Goal: Navigation & Orientation: Find specific page/section

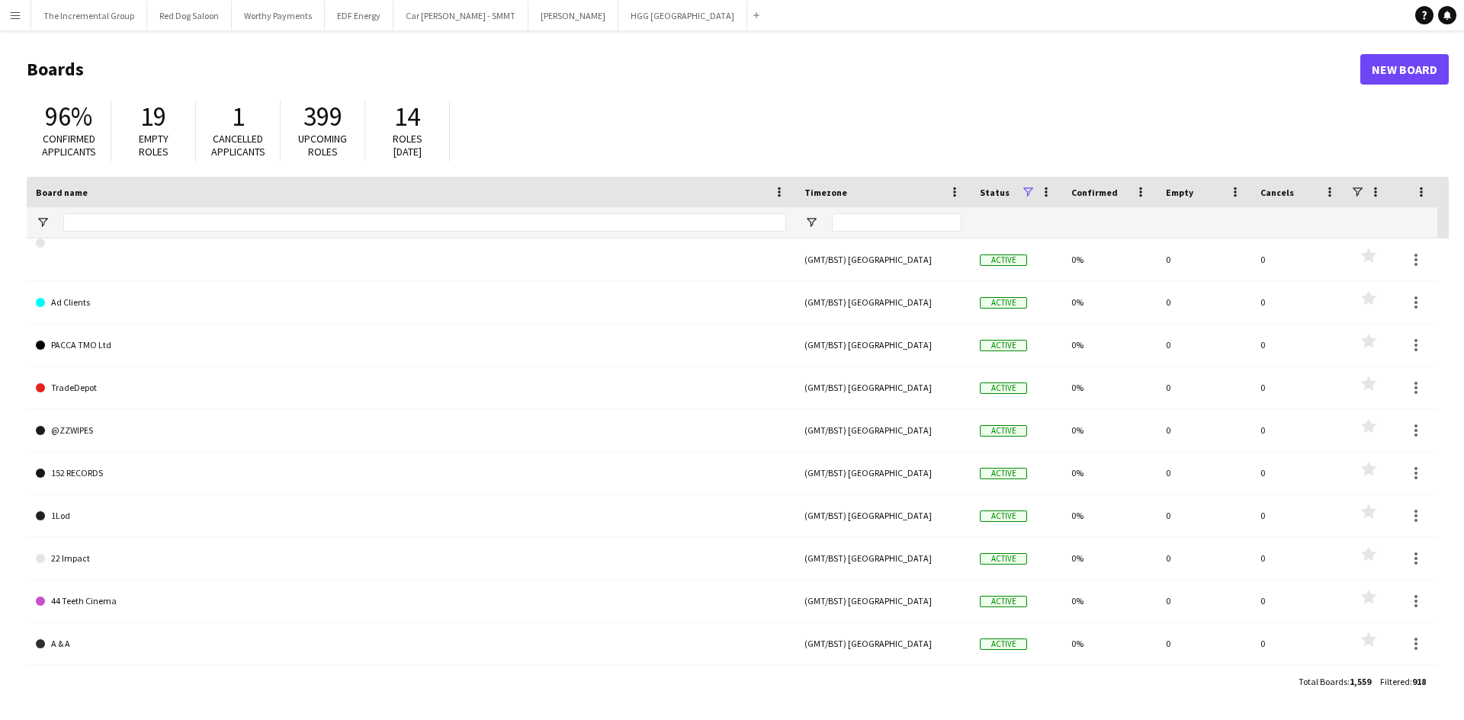
click at [25, 10] on button "Menu" at bounding box center [15, 15] width 30 height 30
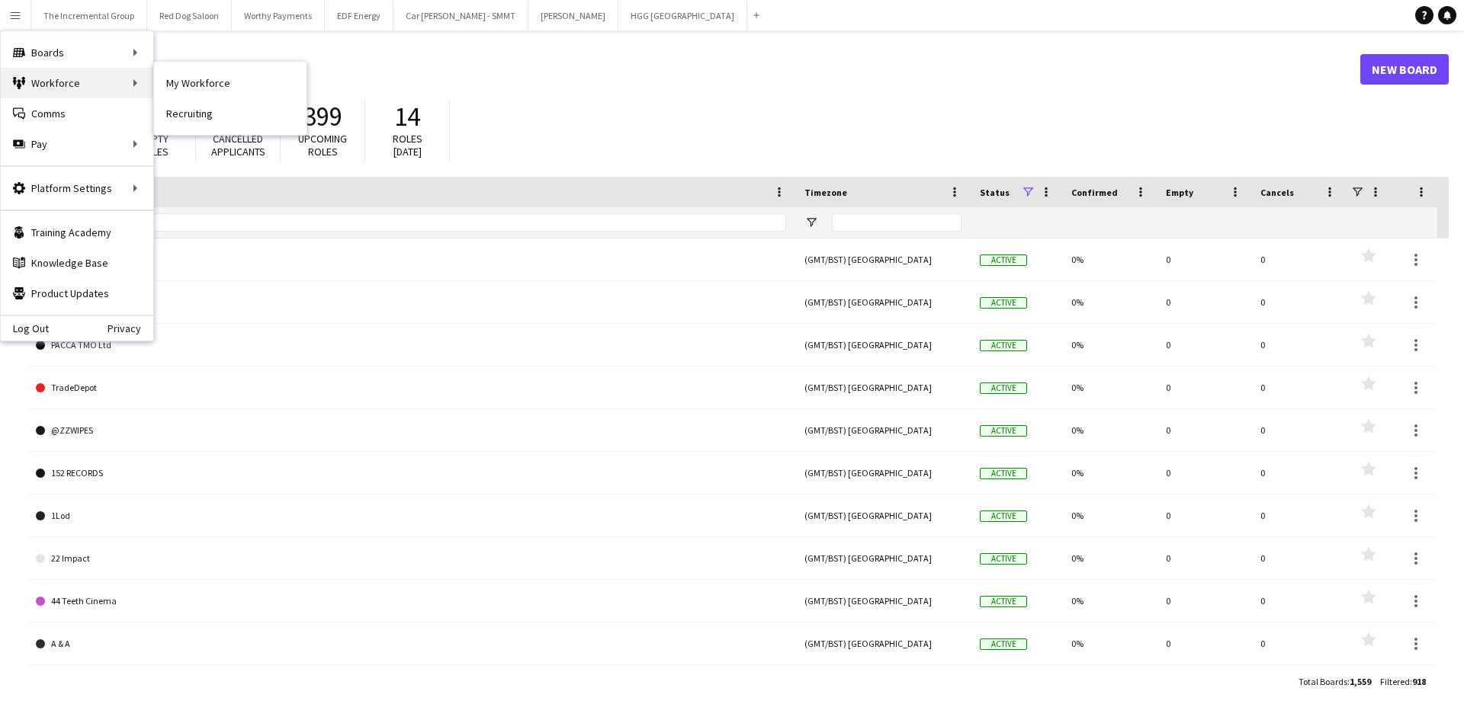
click at [53, 74] on div "Workforce Workforce" at bounding box center [77, 83] width 152 height 30
click at [175, 88] on link "All jobs" at bounding box center [230, 83] width 152 height 30
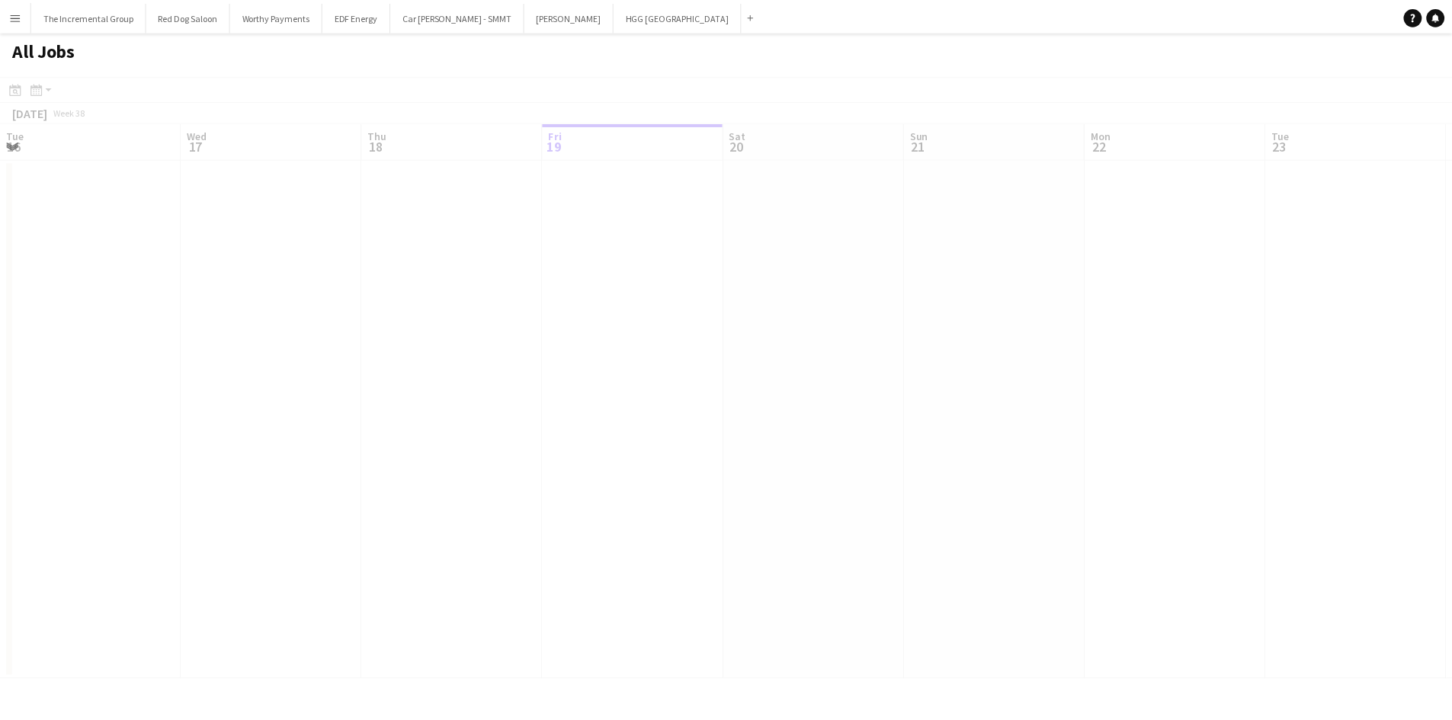
scroll to position [0, 364]
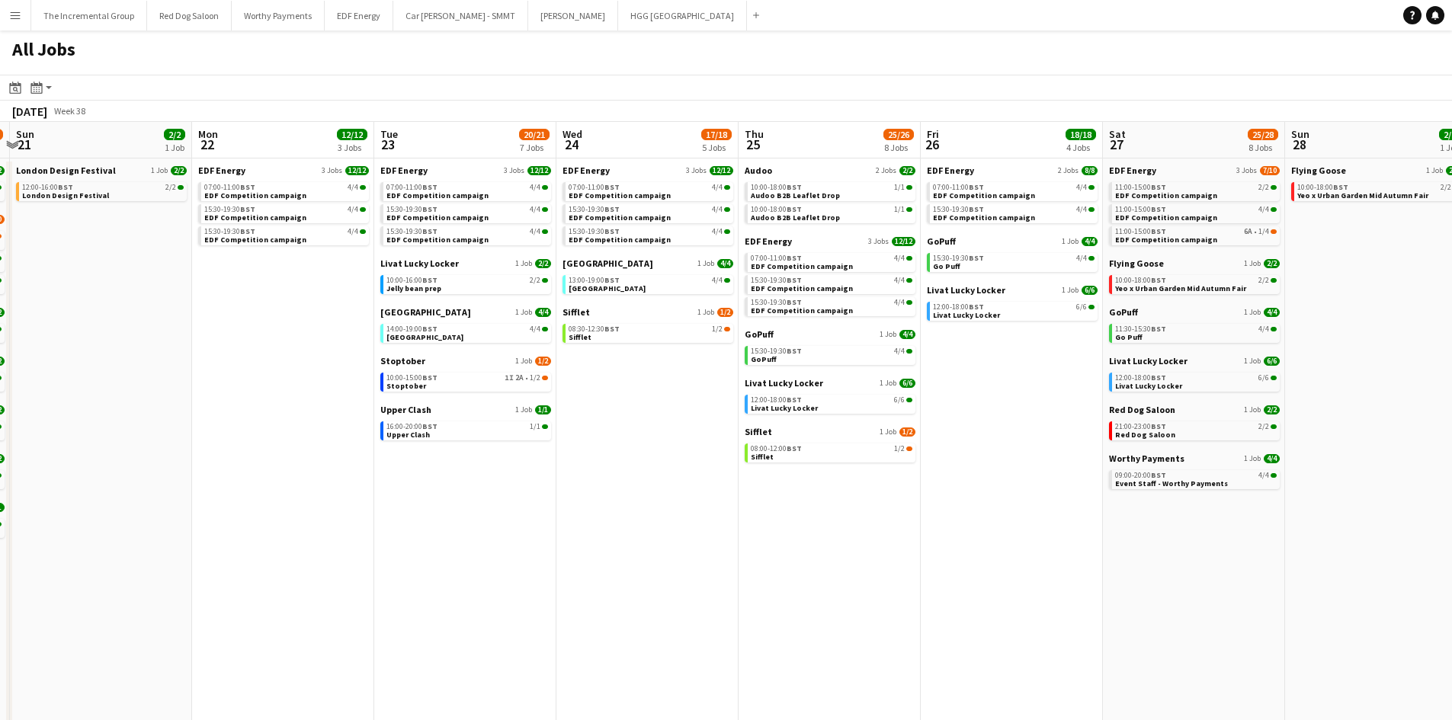
drag, startPoint x: 675, startPoint y: 446, endPoint x: 129, endPoint y: 430, distance: 546.0
click at [155, 434] on app-calendar-viewport "Tue 16 23/23 11 Jobs Wed 17 26/26 12 Jobs Thu 18 29/29 14 Jobs Fri 19 22/22 9 J…" at bounding box center [726, 461] width 1452 height 679
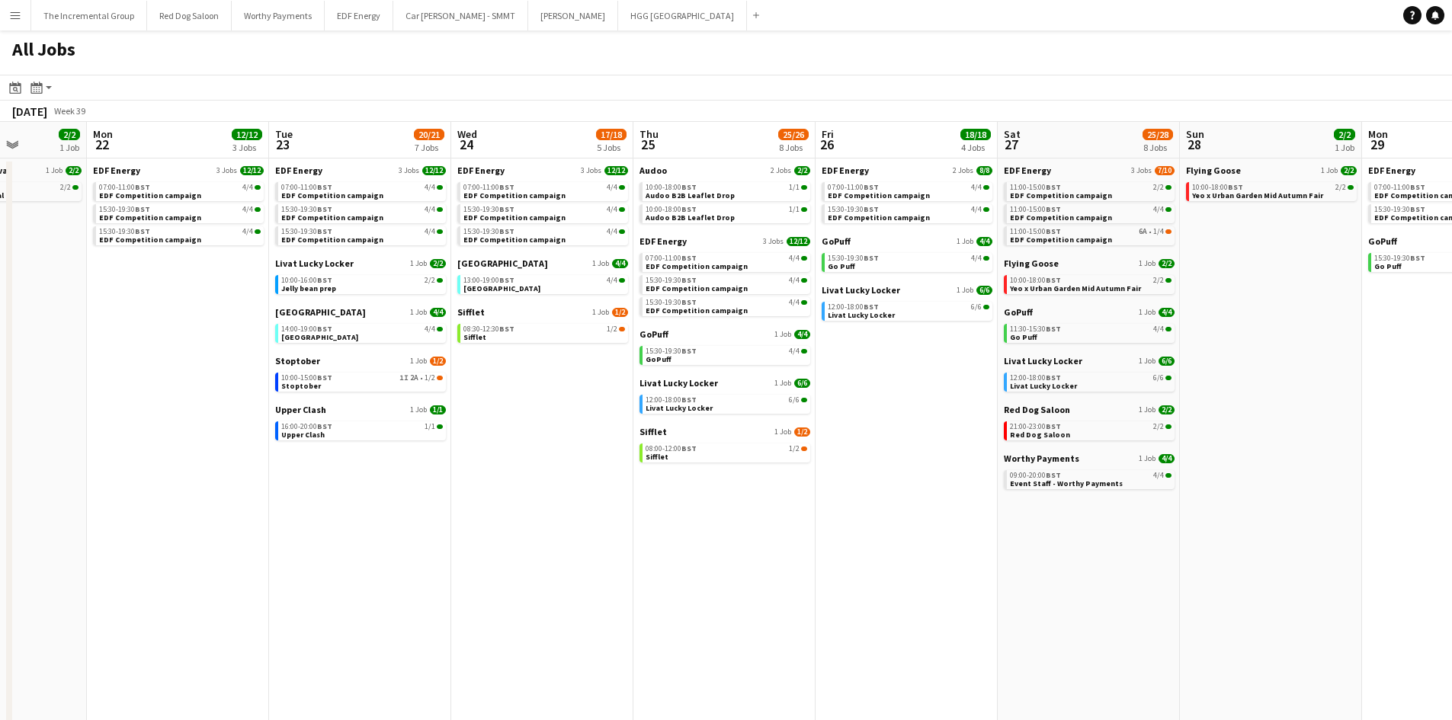
drag, startPoint x: 899, startPoint y: 427, endPoint x: 451, endPoint y: 428, distance: 448.2
click at [450, 430] on app-calendar-viewport "Fri 19 22/22 9 Jobs Sat 20 20/21 9 Jobs Sun 21 2/2 1 Job Mon 22 12/12 3 Jobs Tu…" at bounding box center [726, 461] width 1452 height 679
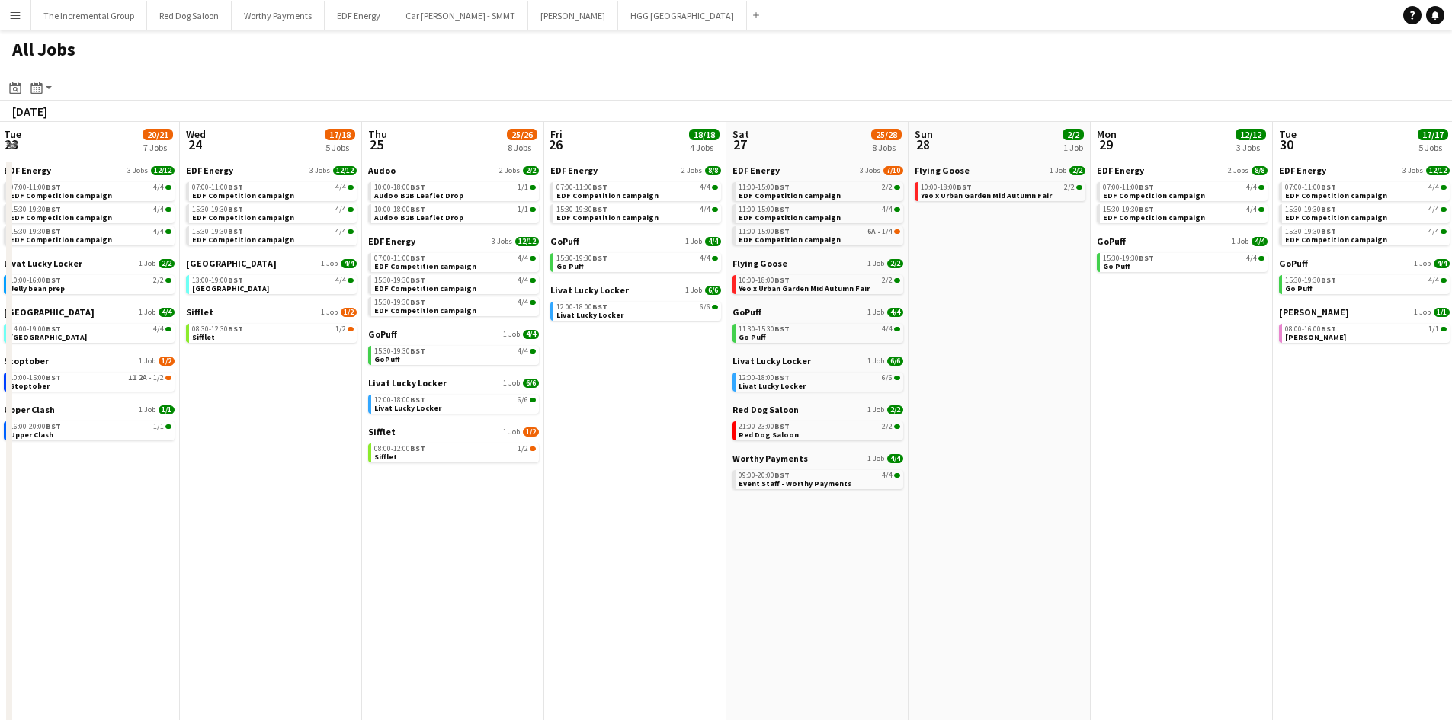
drag, startPoint x: 976, startPoint y: 569, endPoint x: 1026, endPoint y: 576, distance: 50.1
click at [1018, 575] on app-calendar-viewport "Sun 21 2/2 1 Job Mon 22 12/12 3 Jobs Tue 23 20/21 7 Jobs Wed 24 17/18 5 Jobs Th…" at bounding box center [726, 461] width 1452 height 679
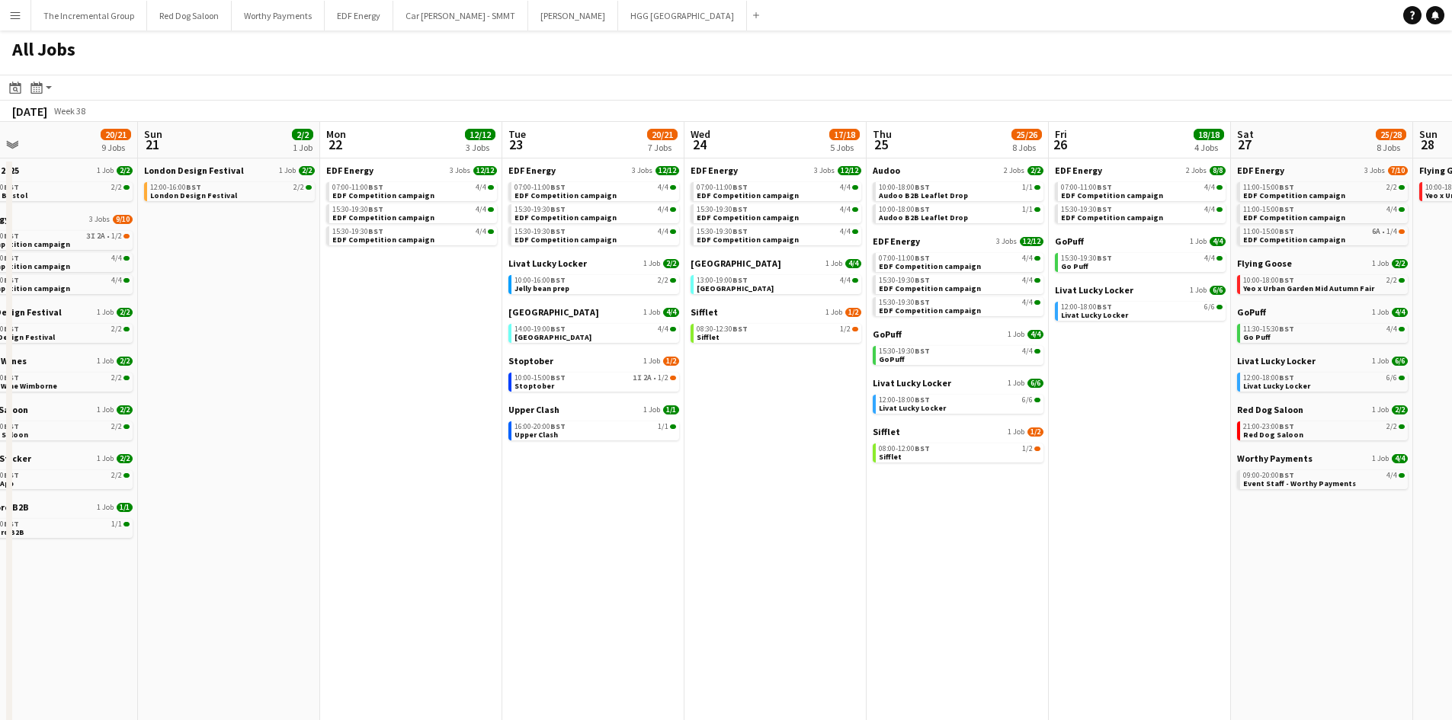
scroll to position [0, 408]
drag, startPoint x: 457, startPoint y: 530, endPoint x: 556, endPoint y: 534, distance: 100.0
click at [556, 534] on app-calendar-viewport "Thu 18 29/29 14 Jobs Fri 19 22/22 9 Jobs Sat 20 20/21 9 Jobs Sun 21 2/2 1 Job M…" at bounding box center [726, 461] width 1452 height 679
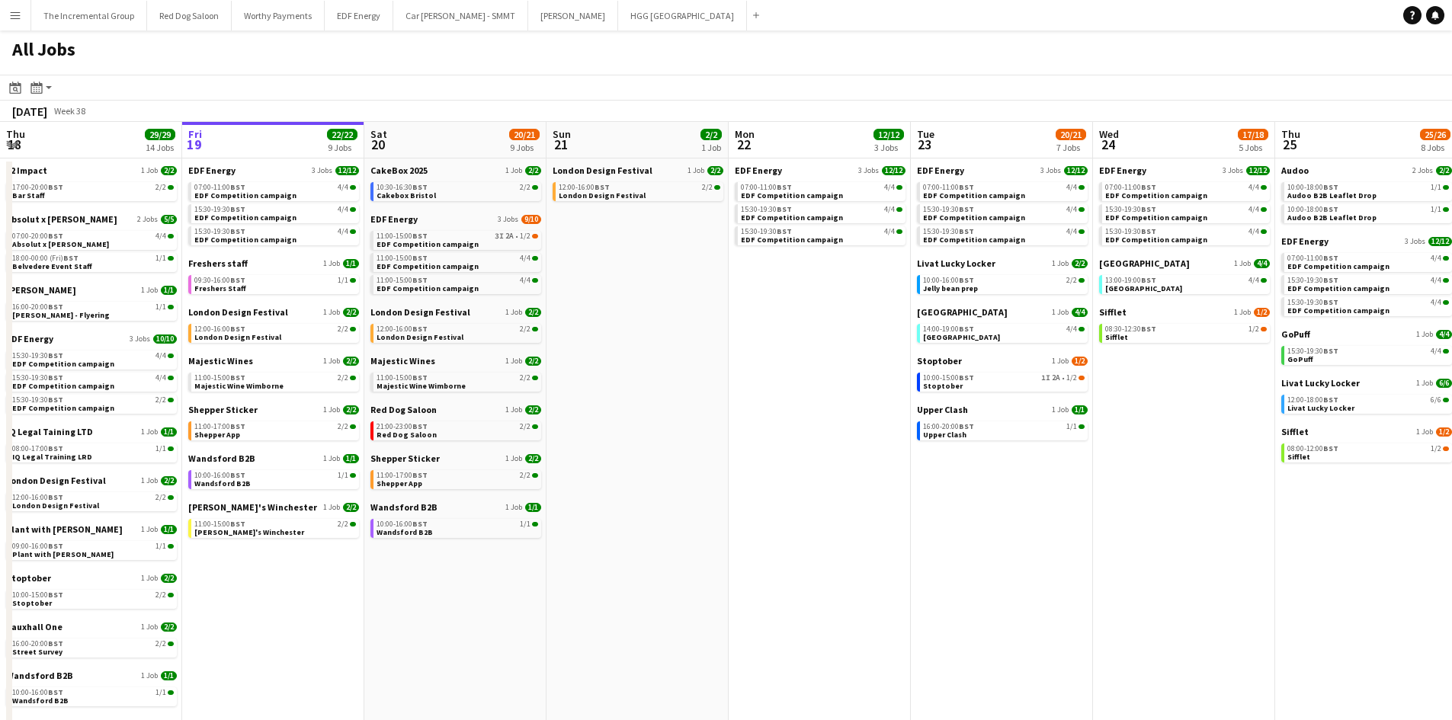
drag, startPoint x: 1130, startPoint y: 511, endPoint x: 826, endPoint y: 509, distance: 304.9
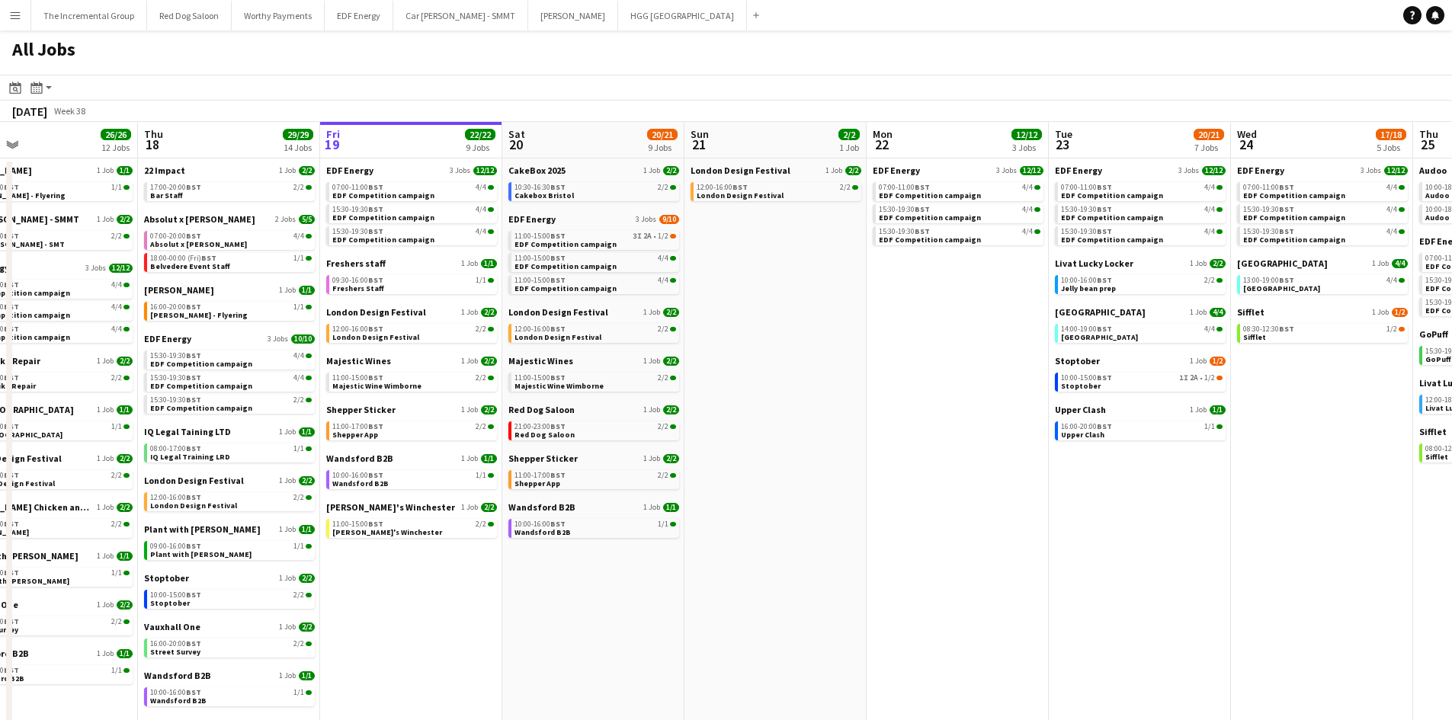
drag, startPoint x: 1135, startPoint y: 424, endPoint x: 903, endPoint y: 428, distance: 231.8
click at [903, 428] on app-calendar-viewport "Sun 14 10/13 4 Jobs Mon 15 15/15 5 Jobs Tue 16 23/23 11 Jobs Wed 17 26/26 12 Jo…" at bounding box center [726, 461] width 1452 height 679
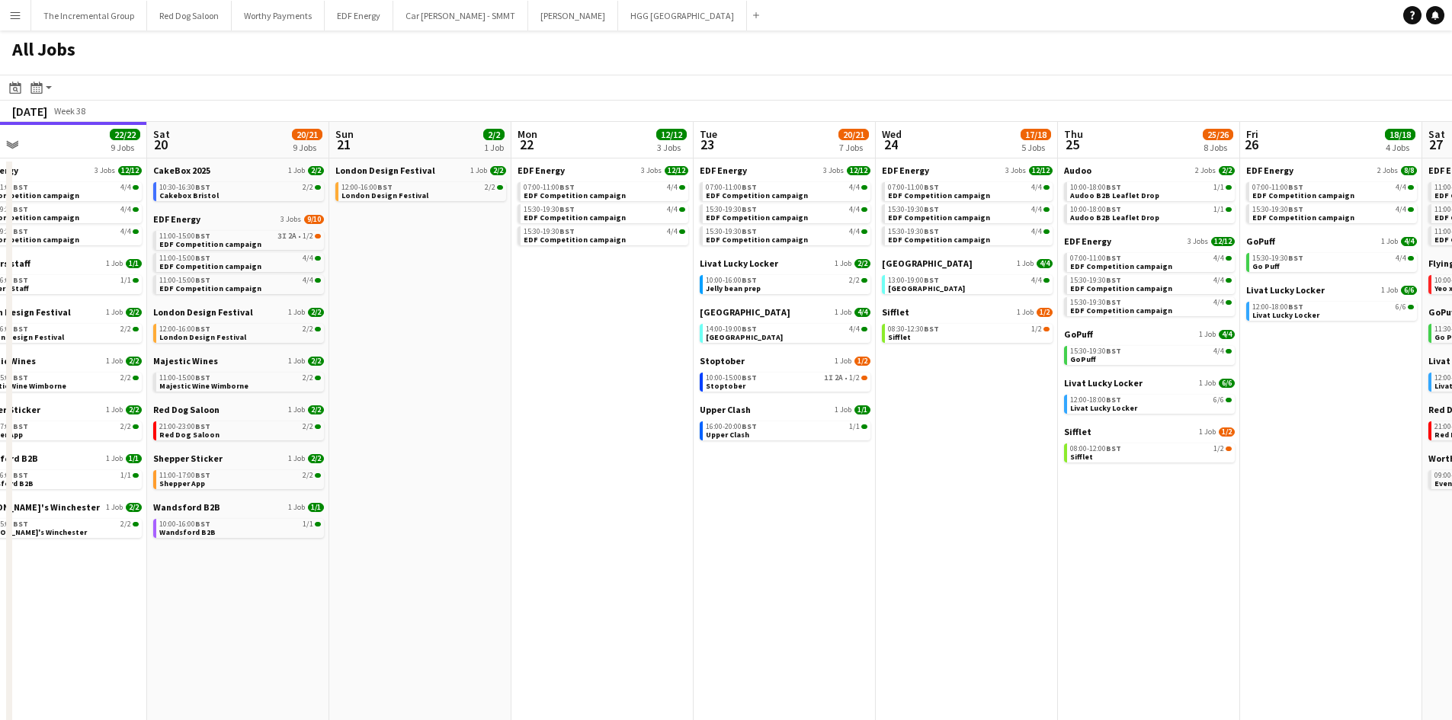
drag, startPoint x: 598, startPoint y: 427, endPoint x: 531, endPoint y: 424, distance: 67.2
click at [534, 425] on app-calendar-viewport "Tue 16 23/23 11 Jobs Wed 17 26/26 12 Jobs Thu 18 29/29 14 Jobs Fri 19 22/22 9 J…" at bounding box center [726, 461] width 1452 height 679
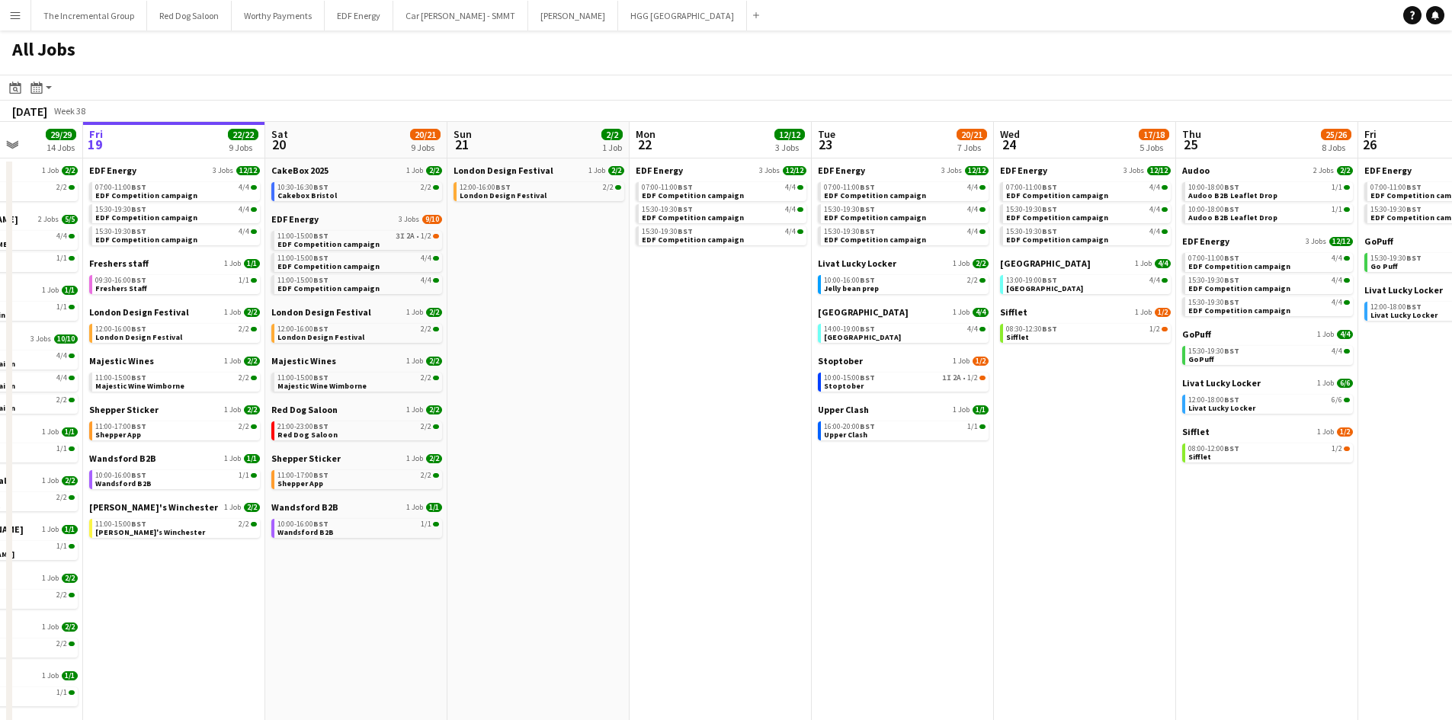
scroll to position [0, 468]
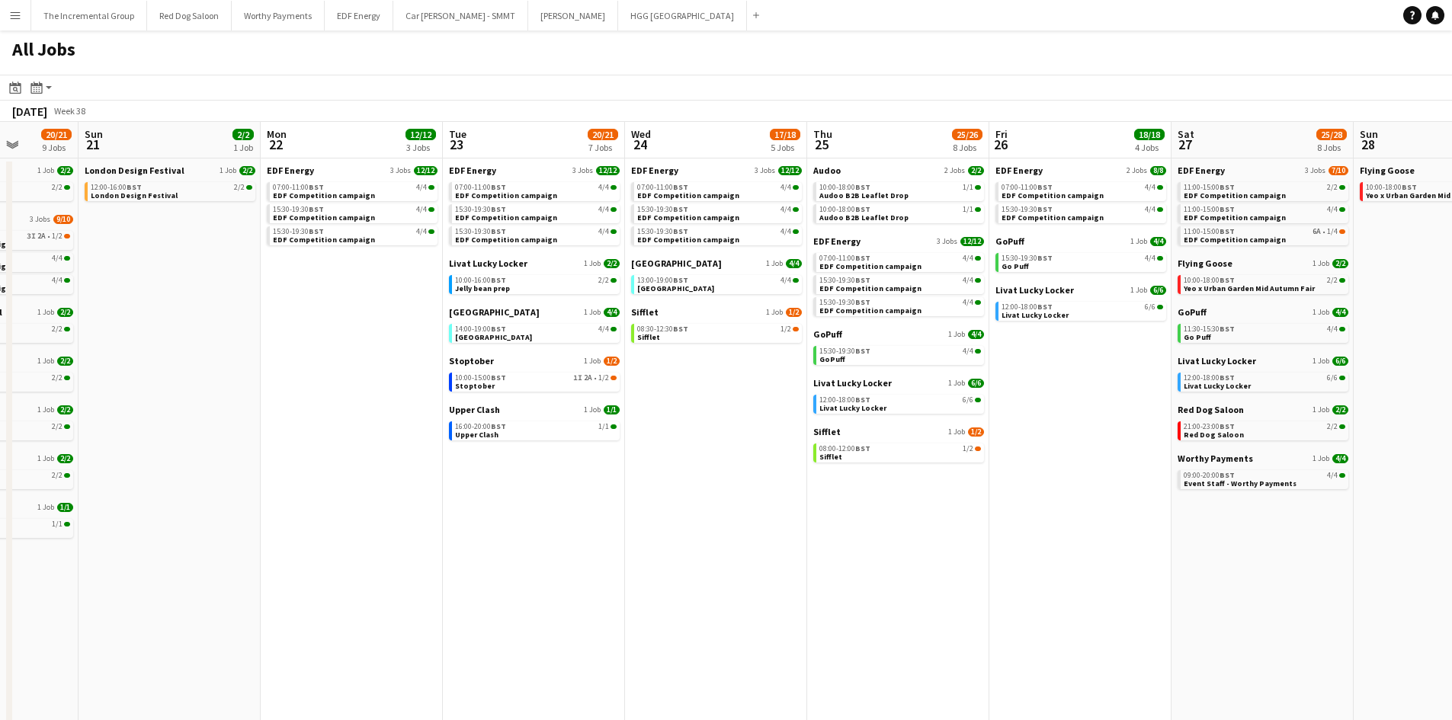
drag, startPoint x: 948, startPoint y: 416, endPoint x: 740, endPoint y: 417, distance: 207.3
click at [740, 417] on app-calendar-viewport "Thu 18 29/29 14 Jobs Fri 19 22/22 9 Jobs Sat 20 20/21 9 Jobs Sun 21 2/2 1 Job M…" at bounding box center [726, 461] width 1452 height 679
